Goal: Transaction & Acquisition: Purchase product/service

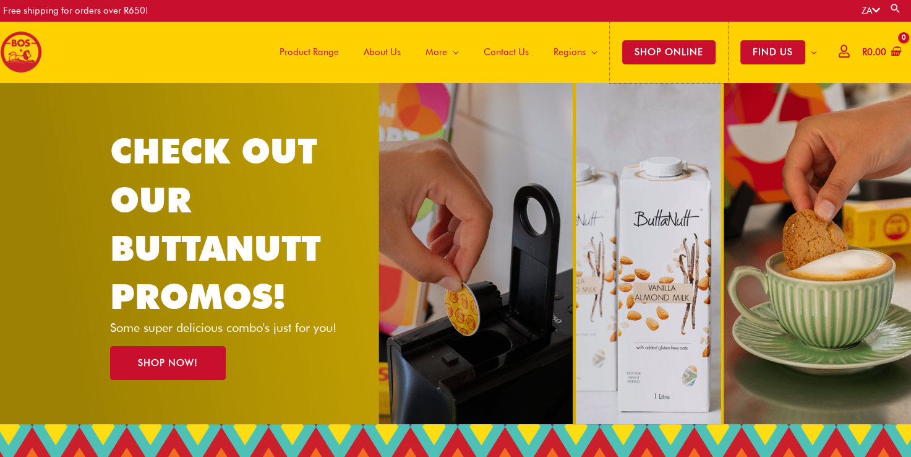
click at [668, 51] on span "SHOP ONLINE" at bounding box center [668, 52] width 93 height 24
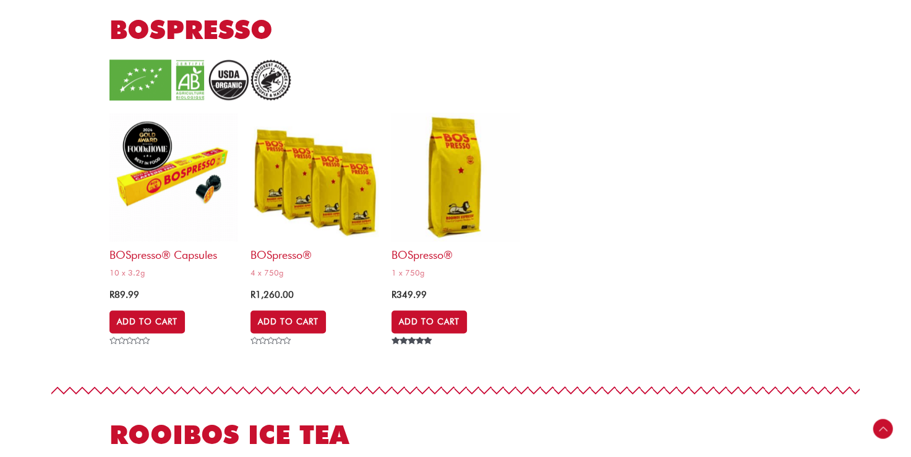
scroll to position [1608, 0]
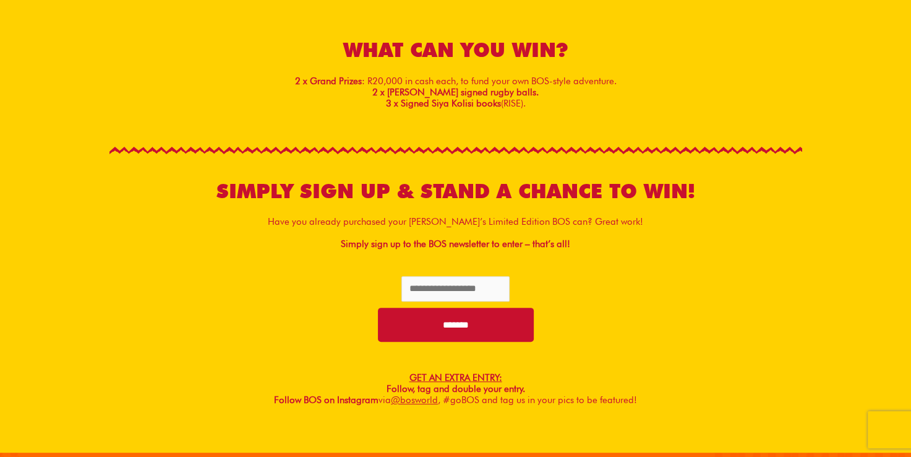
scroll to position [392, 0]
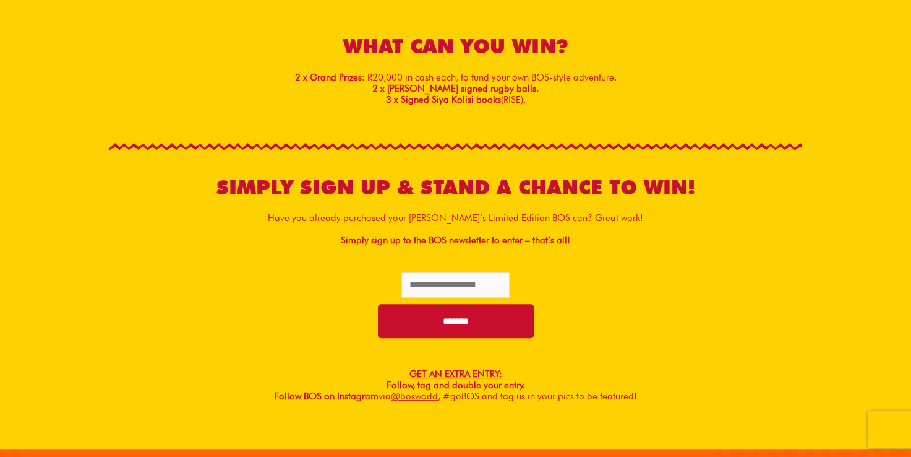
click at [359, 217] on p "Have you already purchased your Siya Kolisi’s Limited Edition BOS can? Great wo…" at bounding box center [455, 217] width 693 height 11
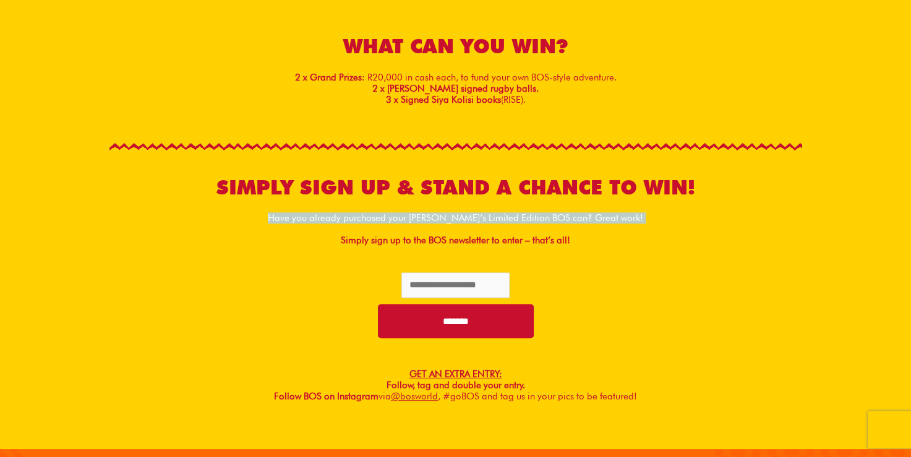
click at [359, 217] on p "Have you already purchased your Siya Kolisi’s Limited Edition BOS can? Great wo…" at bounding box center [455, 217] width 693 height 11
drag, startPoint x: 359, startPoint y: 217, endPoint x: 440, endPoint y: 218, distance: 81.0
click at [440, 218] on p "Have you already purchased your Siya Kolisi’s Limited Edition BOS can? Great wo…" at bounding box center [455, 217] width 693 height 11
click at [479, 219] on p "Have you already purchased your Siya Kolisi’s Limited Edition BOS can? Great wo…" at bounding box center [455, 217] width 693 height 11
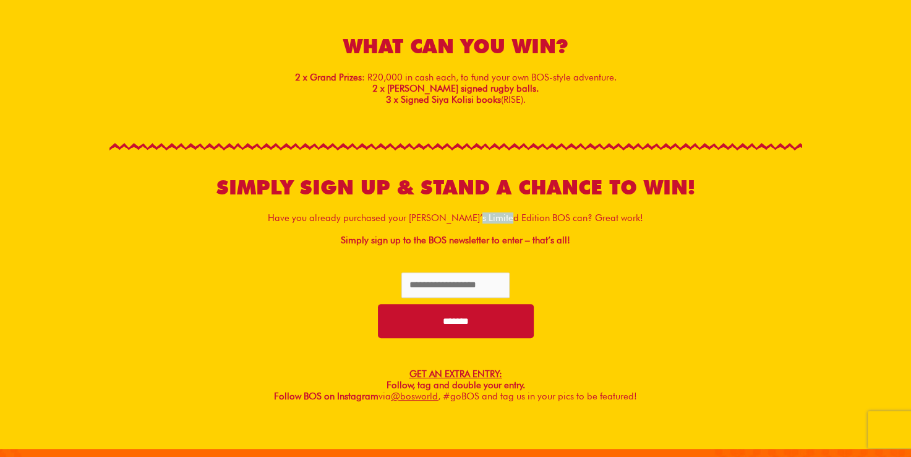
click at [479, 219] on p "Have you already purchased your Siya Kolisi’s Limited Edition BOS can? Great wo…" at bounding box center [455, 217] width 693 height 11
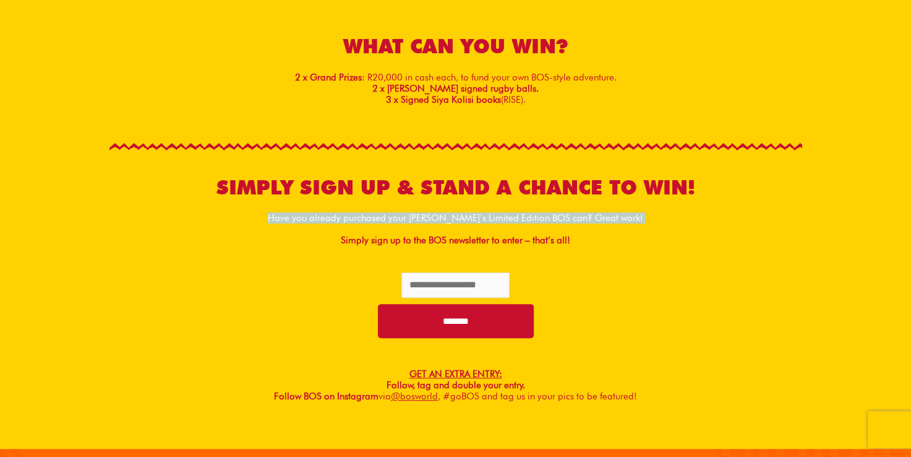
click at [479, 219] on p "Have you already purchased your Siya Kolisi’s Limited Edition BOS can? Great wo…" at bounding box center [455, 217] width 693 height 11
drag, startPoint x: 479, startPoint y: 219, endPoint x: 554, endPoint y: 220, distance: 74.9
click at [554, 220] on p "Have you already purchased your Siya Kolisi’s Limited Edition BOS can? Great wo…" at bounding box center [455, 217] width 693 height 11
click at [535, 221] on p "Have you already purchased your Siya Kolisi’s Limited Edition BOS can? Great wo…" at bounding box center [455, 217] width 693 height 11
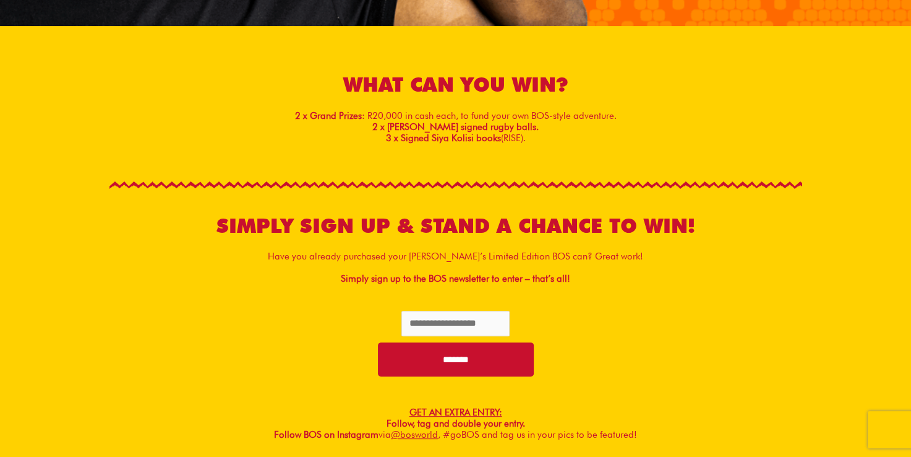
scroll to position [354, 0]
